Goal: Task Accomplishment & Management: Complete application form

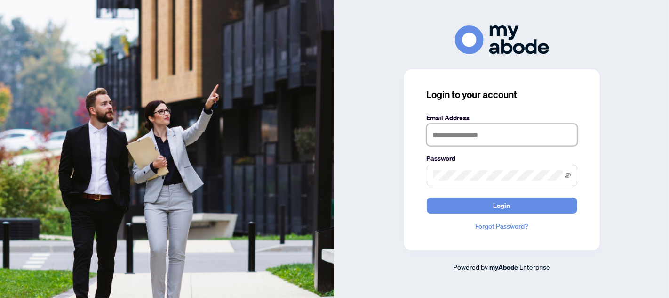
click at [452, 129] on input "text" at bounding box center [502, 135] width 151 height 22
type input "**********"
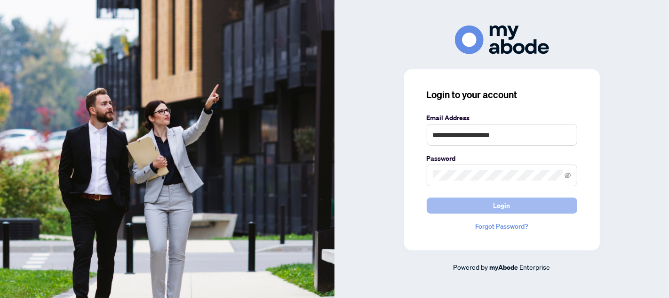
click at [503, 208] on span "Login" at bounding box center [502, 205] width 17 height 15
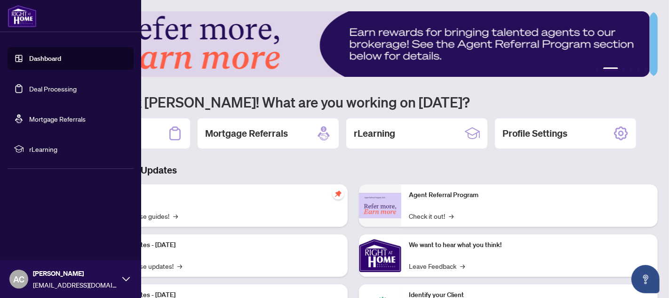
click at [54, 90] on link "Deal Processing" at bounding box center [53, 88] width 48 height 8
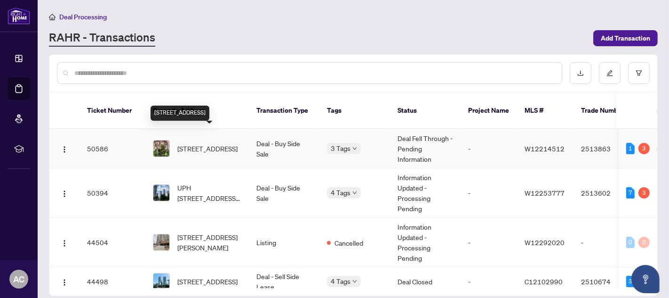
click at [229, 143] on span "[STREET_ADDRESS]" at bounding box center [207, 148] width 60 height 10
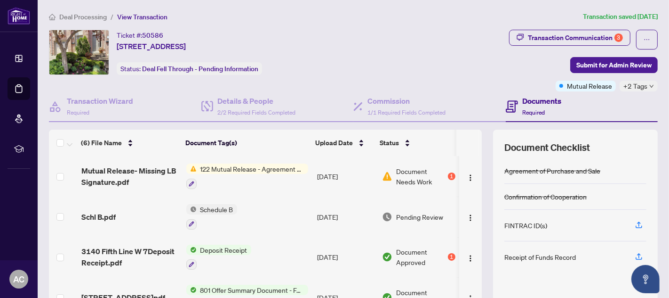
click at [256, 166] on span "122 Mutual Release - Agreement of Purchase and Sale" at bounding box center [253, 168] width 112 height 10
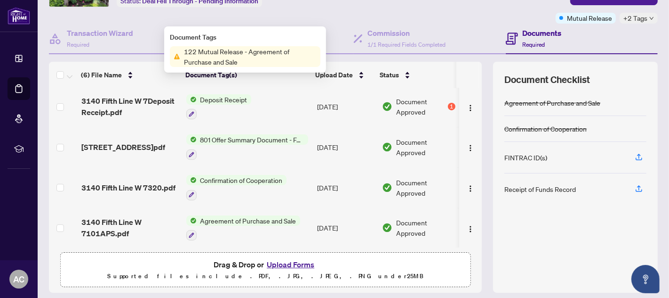
scroll to position [95, 0]
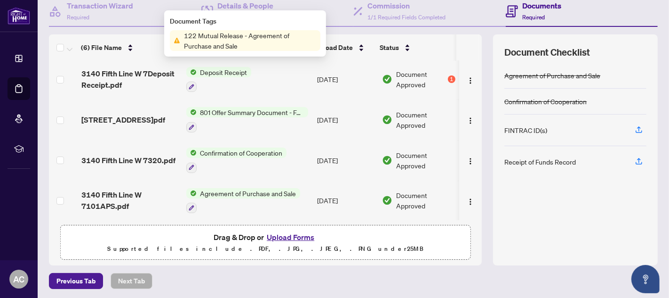
click at [282, 236] on button "Upload Forms" at bounding box center [290, 237] width 53 height 12
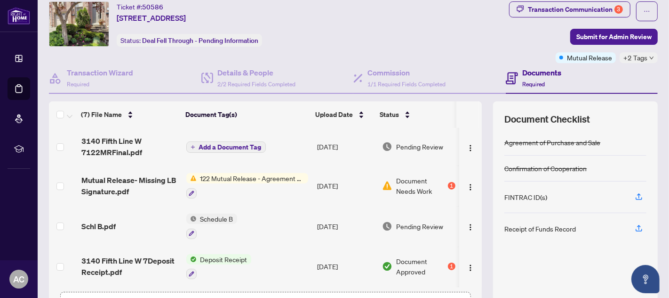
scroll to position [0, 0]
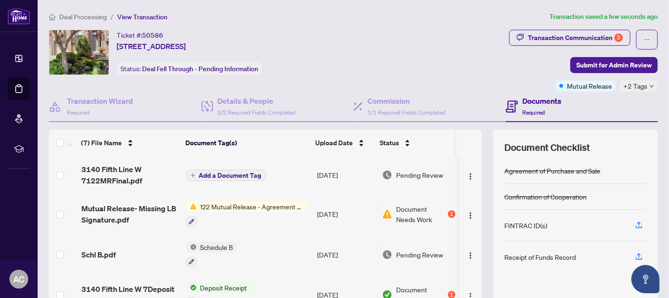
click at [235, 172] on span "Add a Document Tag" at bounding box center [230, 175] width 63 height 7
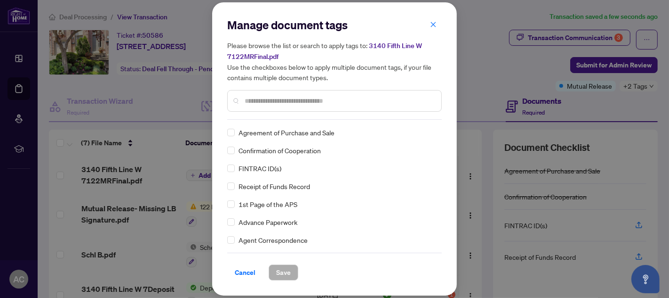
click at [288, 97] on input "text" at bounding box center [339, 101] width 189 height 10
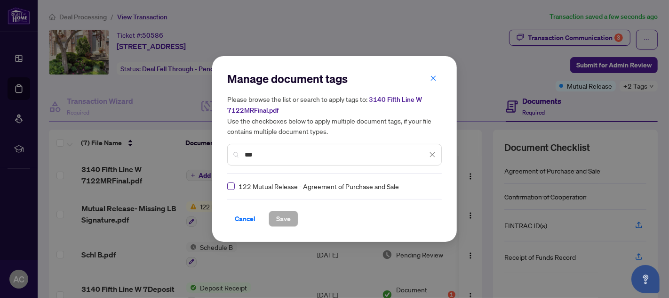
type input "***"
click at [284, 218] on span "Save" at bounding box center [283, 218] width 15 height 15
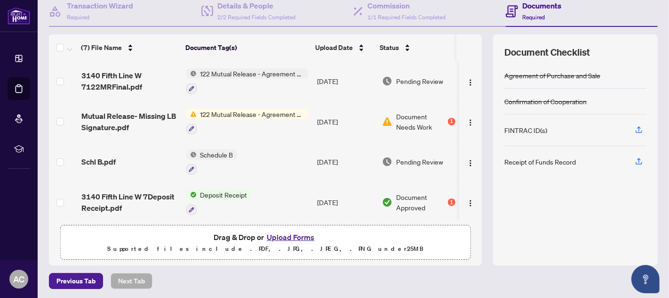
scroll to position [8, 0]
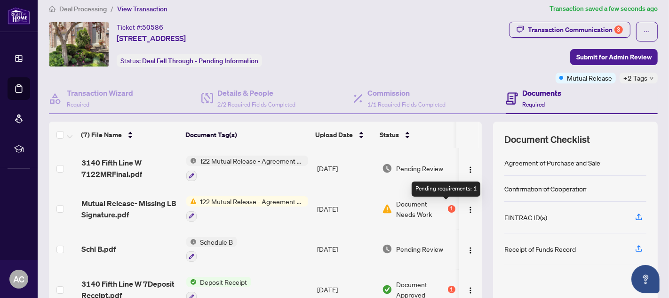
click at [448, 206] on div "1" at bounding box center [452, 209] width 8 height 8
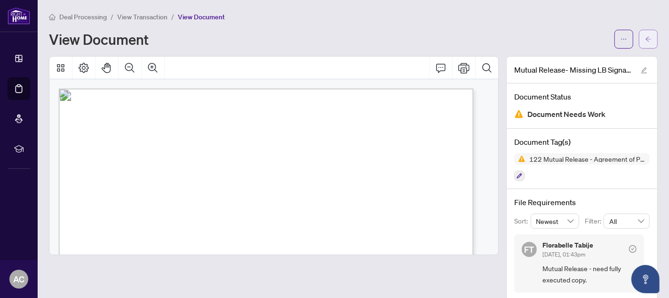
click at [645, 34] on button "button" at bounding box center [648, 39] width 19 height 19
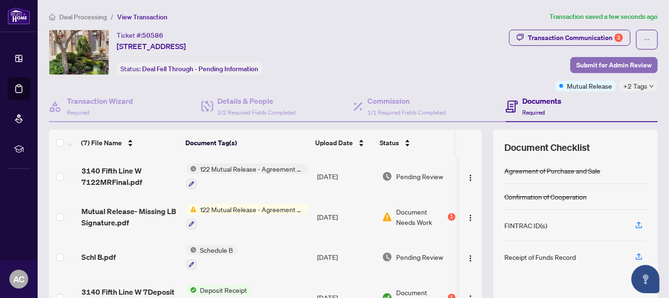
click at [605, 63] on span "Submit for Admin Review" at bounding box center [614, 64] width 75 height 15
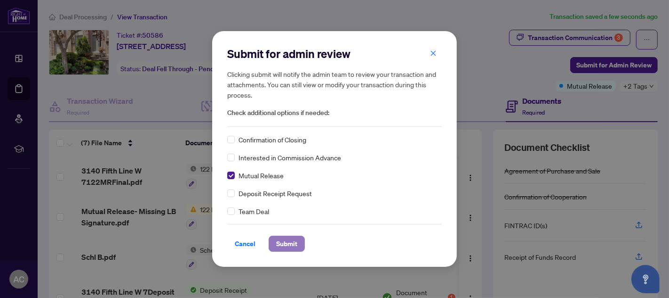
click at [289, 241] on span "Submit" at bounding box center [286, 243] width 21 height 15
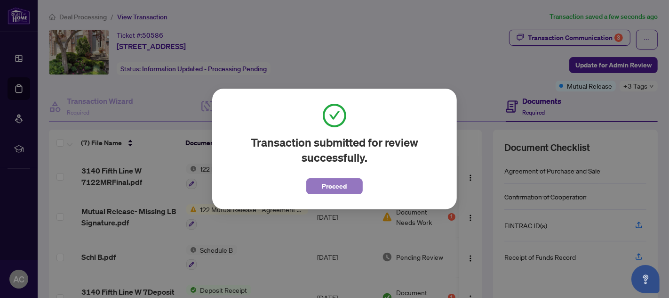
click at [333, 185] on span "Proceed" at bounding box center [334, 185] width 25 height 15
